Goal: Task Accomplishment & Management: Manage account settings

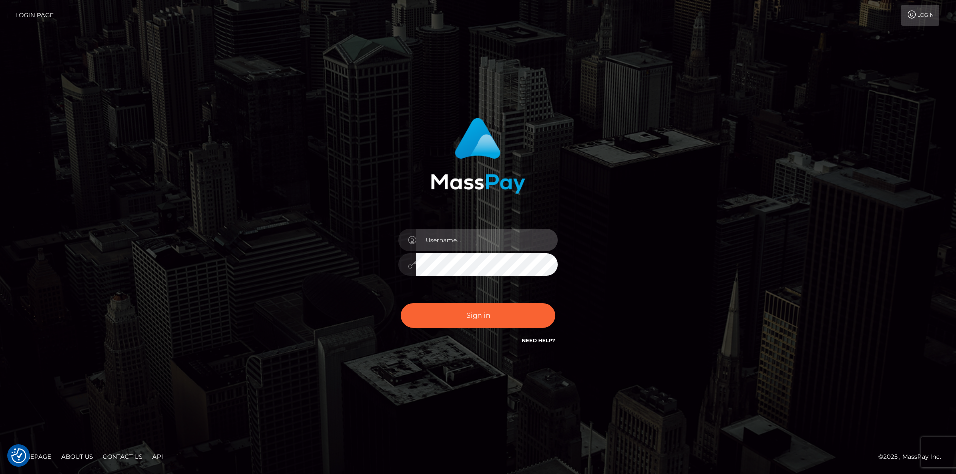
click at [452, 239] on input "text" at bounding box center [486, 240] width 141 height 22
type input "Leeroy.megabonanza"
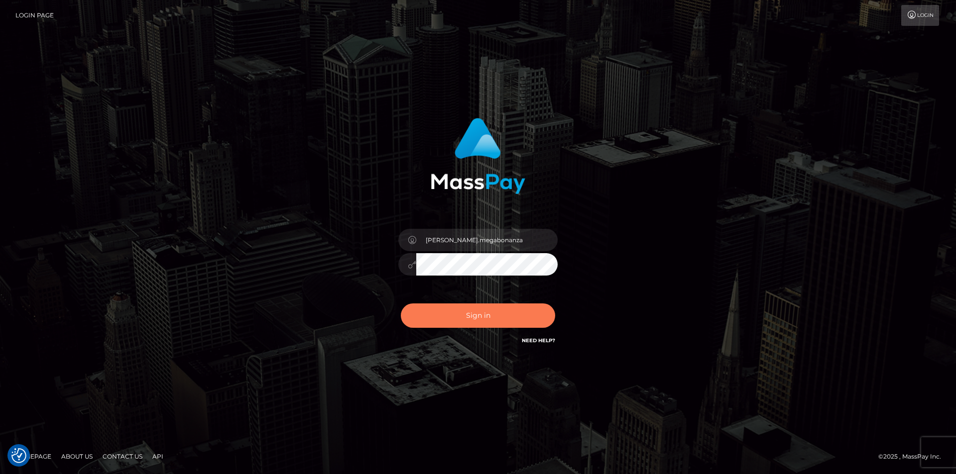
click at [452, 308] on button "Sign in" at bounding box center [478, 316] width 154 height 24
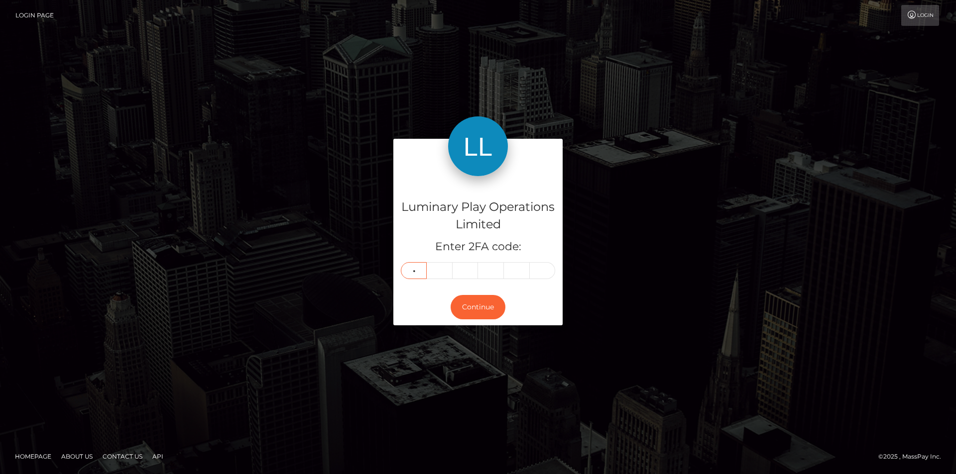
type input "9"
type input "6"
type input "8"
type input "9"
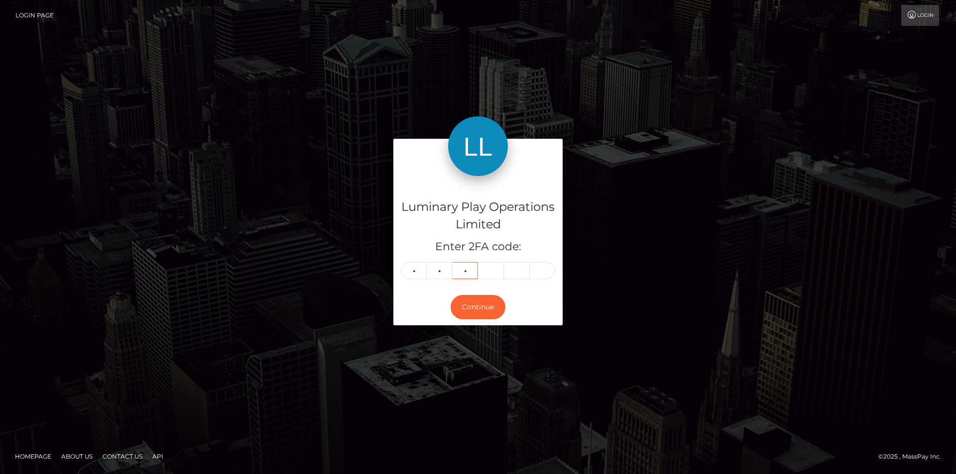
type input "8"
type input "1"
type input "8"
type input "0"
click at [483, 307] on button "Continue" at bounding box center [477, 307] width 55 height 24
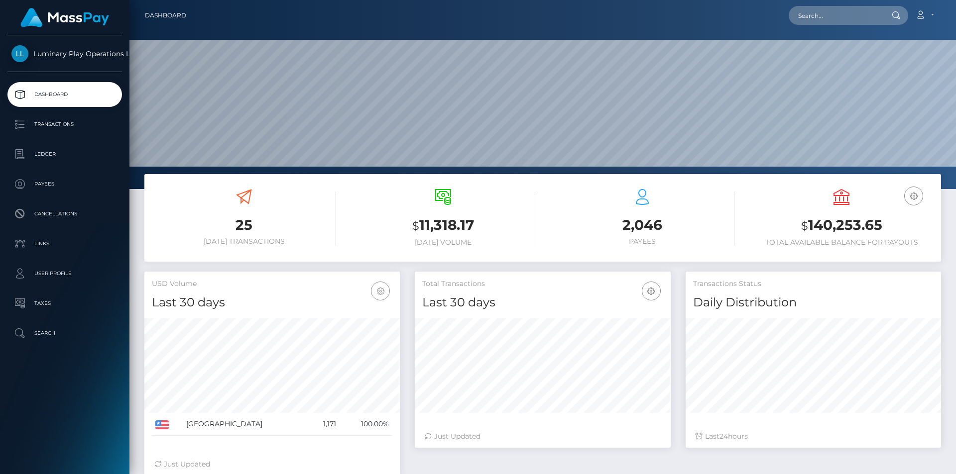
scroll to position [177, 256]
